Goal: Task Accomplishment & Management: Manage account settings

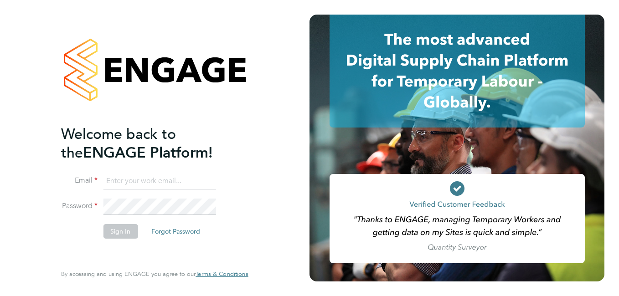
click at [145, 177] on input at bounding box center [159, 181] width 113 height 16
paste input "[EMAIL_ADDRESS][PERSON_NAME][DOMAIN_NAME]"
type input "[EMAIL_ADDRESS][PERSON_NAME][DOMAIN_NAME]"
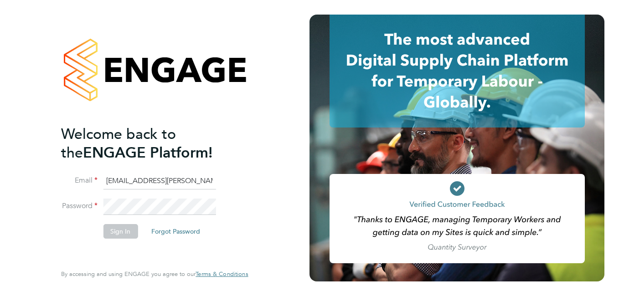
click at [151, 196] on li "Email payroll.downloadqueries@hays.com" at bounding box center [150, 186] width 178 height 26
click at [127, 218] on li "Password" at bounding box center [150, 212] width 178 height 26
click at [122, 225] on button "Sign In" at bounding box center [120, 231] width 35 height 15
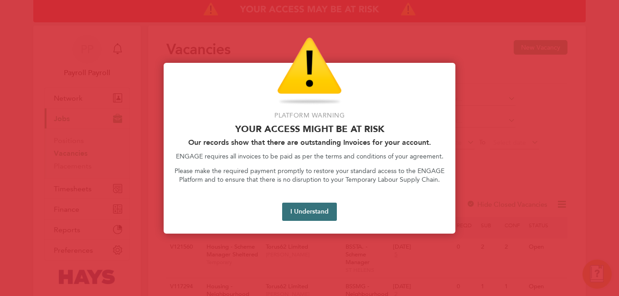
click at [316, 207] on button "I Understand" at bounding box center [309, 212] width 55 height 18
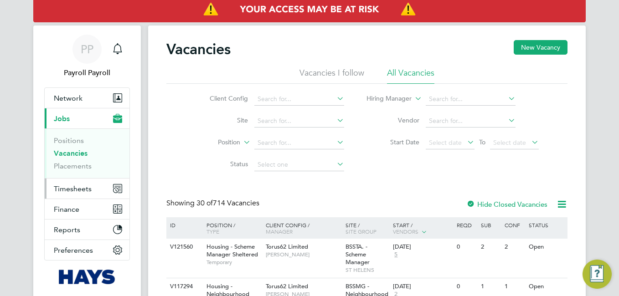
click at [83, 188] on span "Timesheets" at bounding box center [73, 188] width 38 height 9
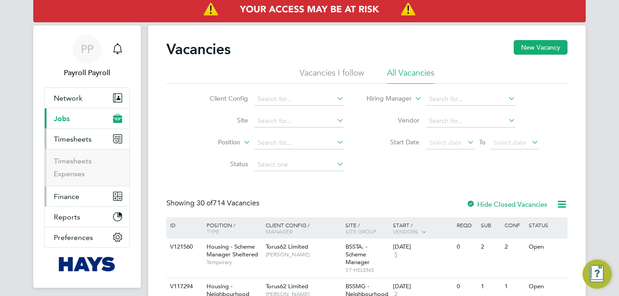
click at [66, 192] on span "Finance" at bounding box center [67, 196] width 26 height 9
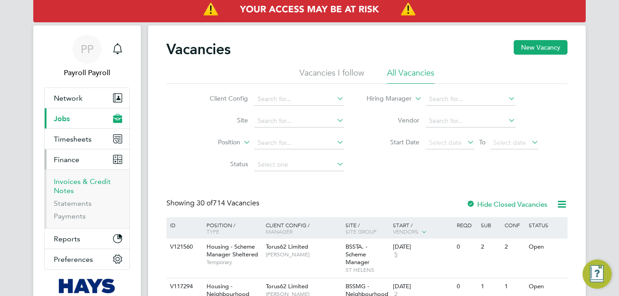
click at [83, 181] on link "Invoices & Credit Notes" at bounding box center [82, 186] width 57 height 18
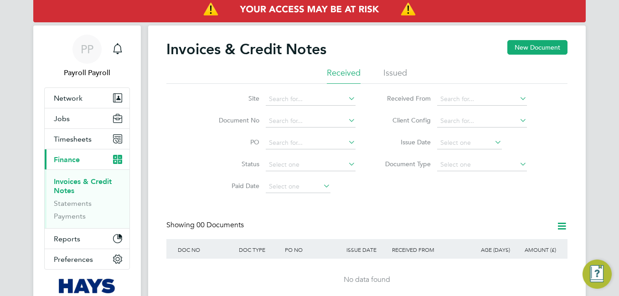
click at [404, 73] on li "Issued" at bounding box center [395, 75] width 24 height 16
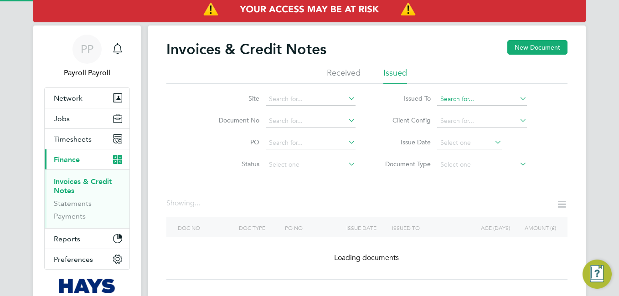
click at [462, 100] on input at bounding box center [482, 99] width 90 height 13
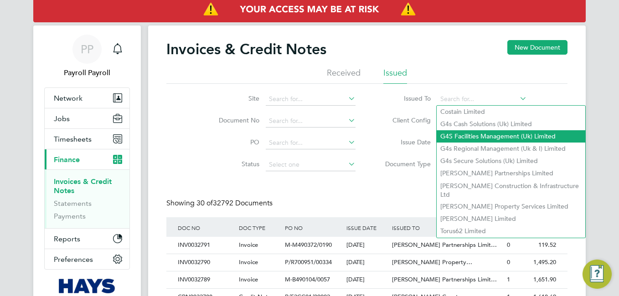
click at [468, 134] on li "G4S Facilities Management (Uk) Limited" at bounding box center [510, 136] width 148 height 12
type input "G4S Facilities Management (Uk) Limited"
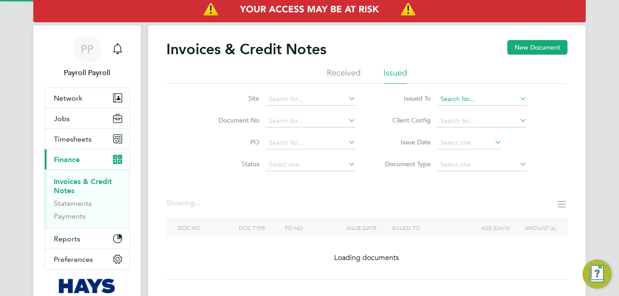
click at [493, 100] on input at bounding box center [482, 99] width 90 height 13
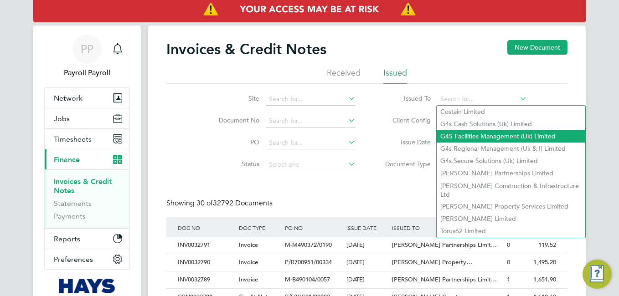
click at [500, 135] on li "G4S Facilities Management (Uk) Limited" at bounding box center [510, 136] width 148 height 12
type input "G4S Facilities Management (Uk) Limited"
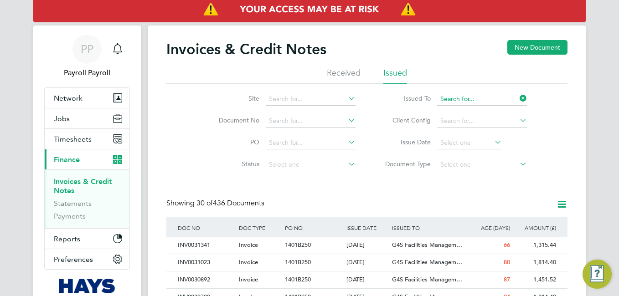
click at [515, 97] on input at bounding box center [482, 99] width 90 height 13
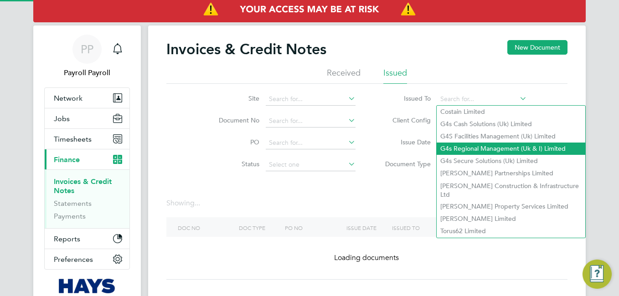
click at [490, 144] on li "G4s Regional Management (Uk & I) Limited" at bounding box center [510, 149] width 148 height 12
type input "G4s Regional Management (Uk & I) Limited"
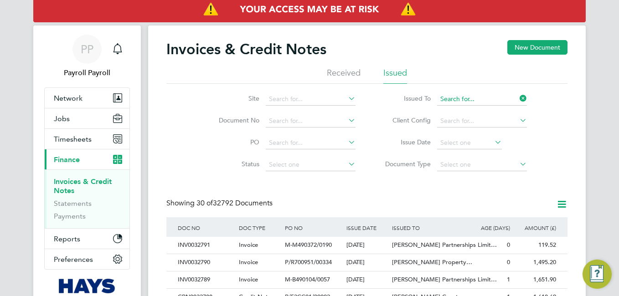
click at [478, 98] on input at bounding box center [482, 99] width 90 height 13
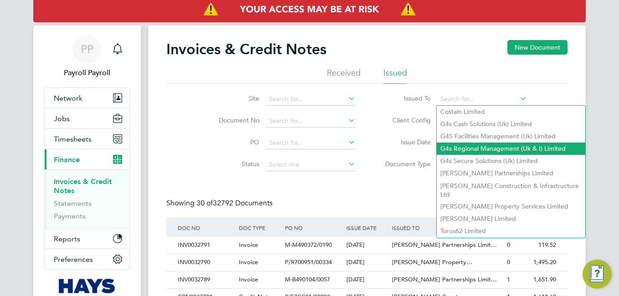
click at [477, 147] on li "G4s Regional Management (Uk & I) Limited" at bounding box center [510, 149] width 148 height 12
type input "G4s Regional Management (Uk & I) Limited"
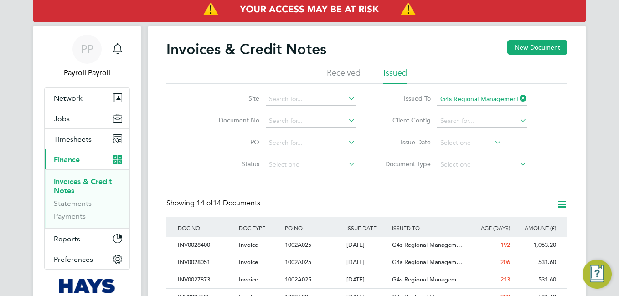
click at [474, 90] on li "Issued To G4s Regional Management (Uk & I) Limited" at bounding box center [452, 99] width 171 height 22
click at [472, 100] on input at bounding box center [482, 99] width 90 height 13
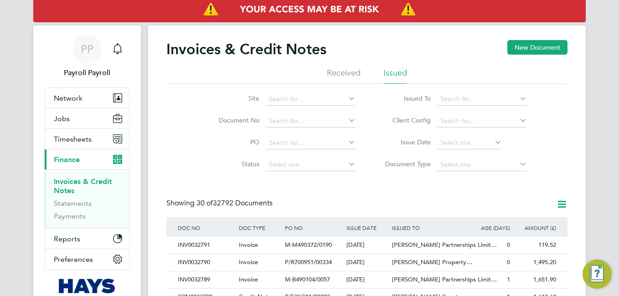
click at [467, 135] on li "G4S Facilities Management (Uk) Limited" at bounding box center [510, 136] width 148 height 12
type input "G4S Facilities Management (Uk) Limited"
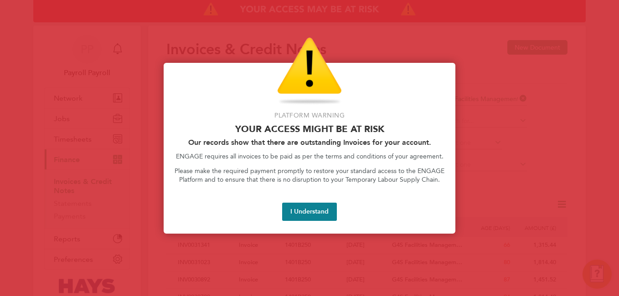
click at [317, 201] on div "Platform Warning Your access might be at risk Our records show that there are o…" at bounding box center [310, 148] width 292 height 171
click at [300, 212] on button "I Understand" at bounding box center [309, 212] width 55 height 18
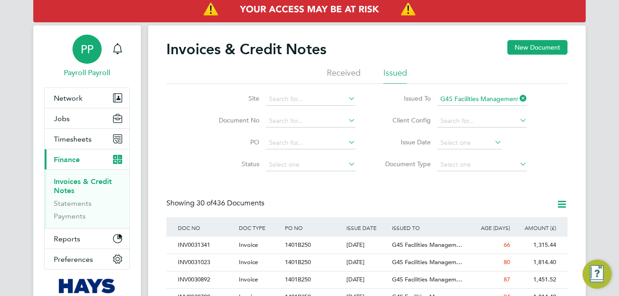
click at [82, 46] on span "PP" at bounding box center [87, 49] width 13 height 12
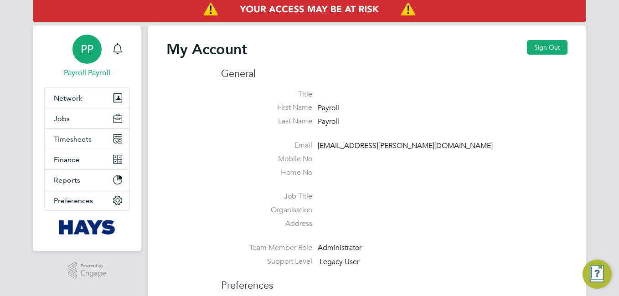
click at [81, 46] on span "PP" at bounding box center [87, 49] width 13 height 12
